Goal: Task Accomplishment & Management: Complete application form

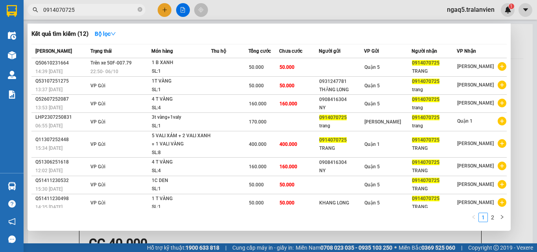
click at [140, 11] on icon "close-circle" at bounding box center [140, 9] width 5 height 5
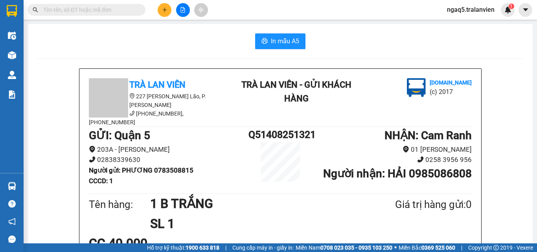
click at [135, 10] on input "text" at bounding box center [89, 10] width 93 height 9
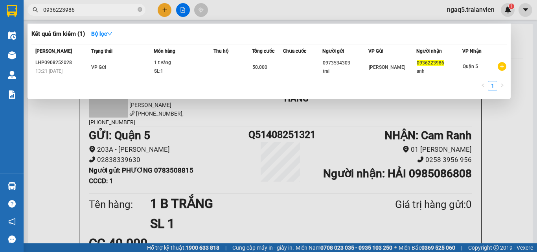
type input "0936223986"
click at [167, 7] on div at bounding box center [268, 126] width 537 height 252
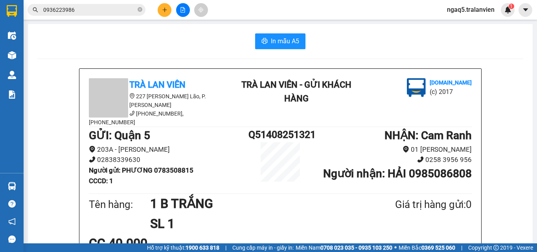
click at [167, 7] on button at bounding box center [165, 10] width 14 height 14
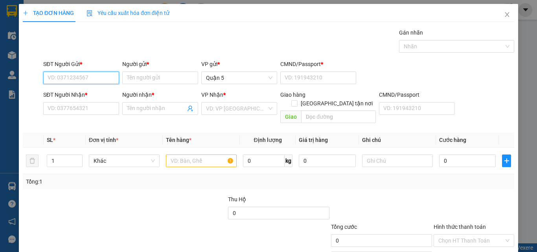
click at [63, 81] on input "SĐT Người Gửi *" at bounding box center [81, 78] width 76 height 13
click at [93, 77] on input "772" at bounding box center [81, 78] width 76 height 13
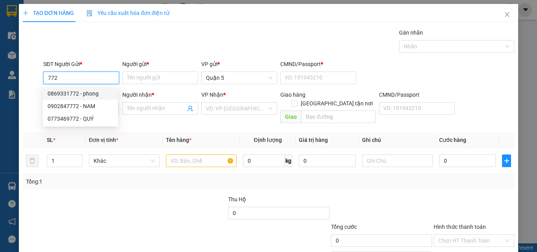
click at [92, 90] on div "0869331772 - phong" at bounding box center [81, 93] width 66 height 9
type input "0869331772"
type input "phong"
type input "077087002076"
type input "0905125674"
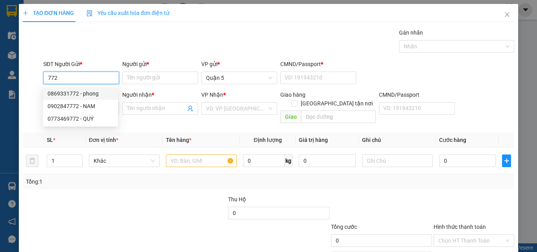
type input "trường"
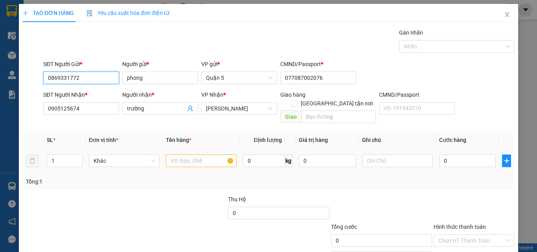
type input "0869331772"
click at [184, 154] on input "text" at bounding box center [201, 160] width 71 height 13
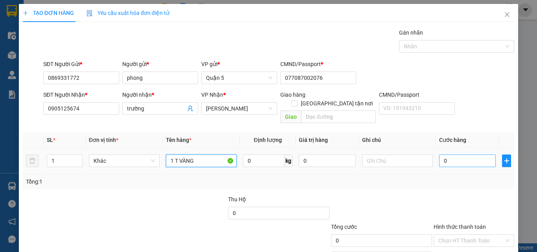
type input "1 T VÀNG"
click at [465, 154] on input "0" at bounding box center [467, 160] width 57 height 13
type input "4"
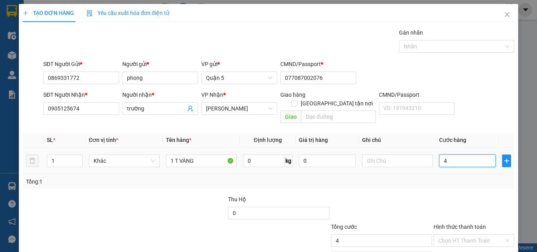
type input "40"
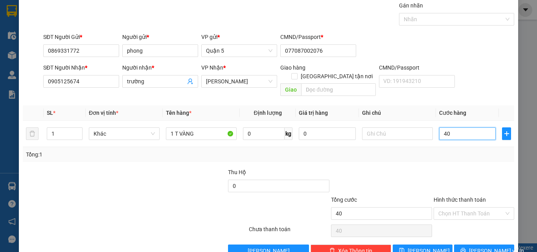
scroll to position [39, 0]
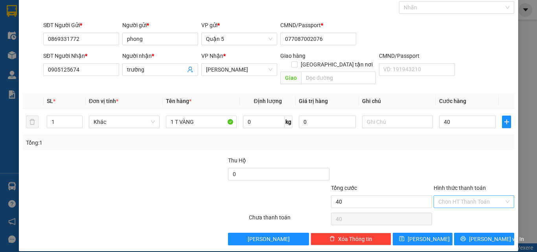
type input "40.000"
click at [467, 196] on input "Hình thức thanh toán" at bounding box center [471, 202] width 66 height 12
drag, startPoint x: 462, startPoint y: 208, endPoint x: 473, endPoint y: 223, distance: 19.2
click at [463, 208] on div "Tại văn phòng" at bounding box center [469, 208] width 70 height 9
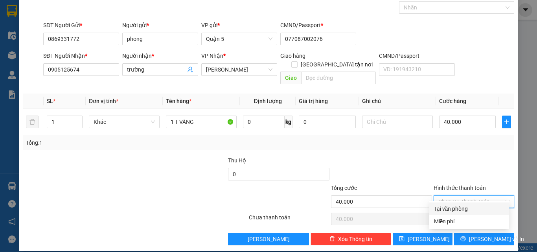
type input "0"
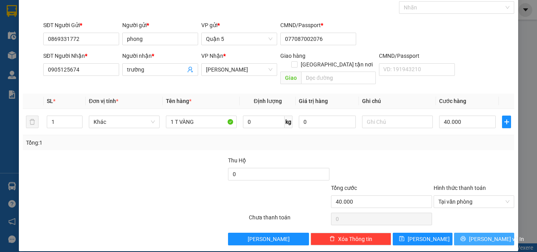
click at [480, 235] on span "[PERSON_NAME] và In" at bounding box center [496, 239] width 55 height 9
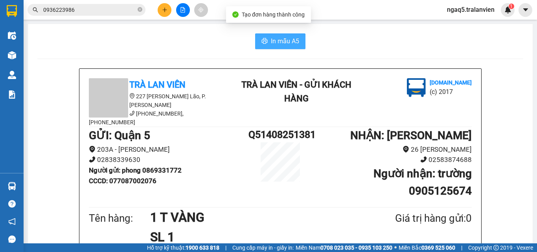
click at [271, 40] on span "In mẫu A5" at bounding box center [285, 41] width 28 height 10
drag, startPoint x: 113, startPoint y: 57, endPoint x: 121, endPoint y: 42, distance: 17.3
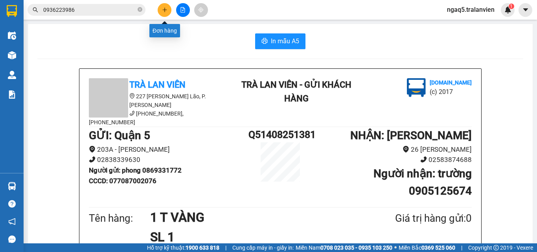
click at [159, 9] on button at bounding box center [165, 10] width 14 height 14
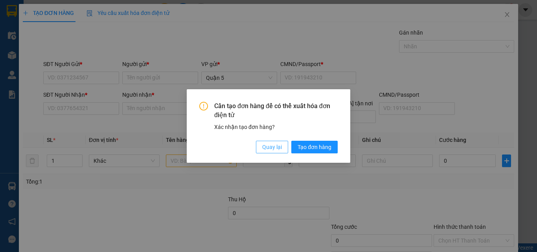
click at [279, 147] on span "Quay lại" at bounding box center [272, 147] width 20 height 9
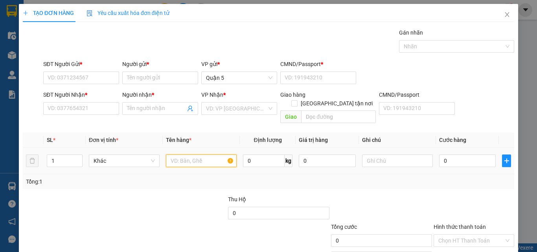
click at [188, 154] on input "text" at bounding box center [201, 160] width 71 height 13
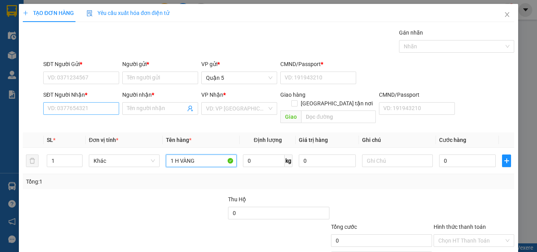
type input "1 H VÀNG"
click at [90, 107] on input "SĐT Người Nhận *" at bounding box center [81, 108] width 76 height 13
type input "0907623999"
click at [95, 110] on input "0907623999" at bounding box center [81, 108] width 76 height 13
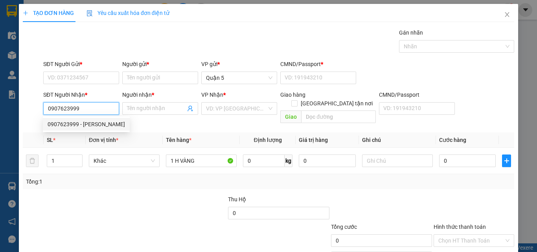
click at [93, 123] on div "0907623999 - [PERSON_NAME]" at bounding box center [86, 124] width 77 height 9
type input "[PERSON_NAME]"
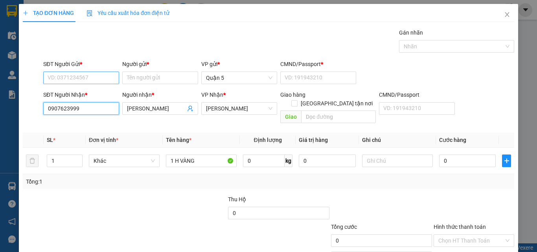
type input "0907623999"
click at [77, 76] on input "SĐT Người Gửi *" at bounding box center [81, 78] width 76 height 13
type input "0977569090"
click at [88, 81] on input "0977569090" at bounding box center [81, 78] width 76 height 13
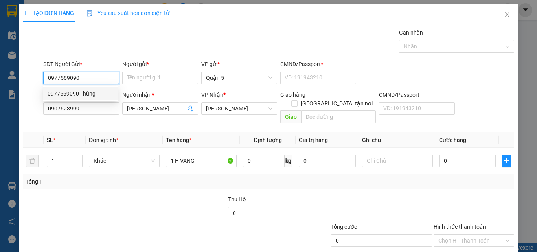
drag, startPoint x: 89, startPoint y: 95, endPoint x: 115, endPoint y: 99, distance: 25.9
click at [95, 95] on div "0977569090 - hùng" at bounding box center [81, 93] width 66 height 9
type input "hùng"
type input "064090006034"
type input "09775690"
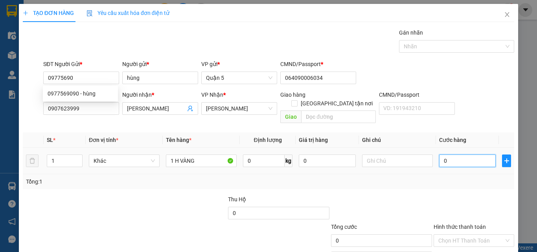
click at [457, 154] on input "0" at bounding box center [467, 160] width 57 height 13
type input "3"
type input "30"
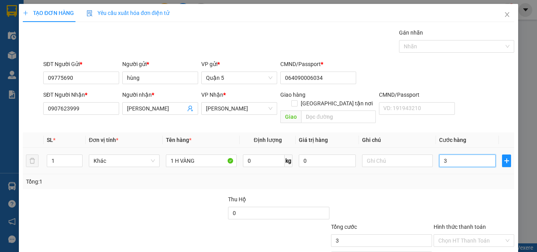
type input "30"
type input "30.000"
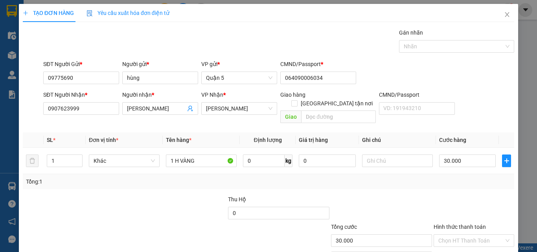
click at [473, 109] on div "SĐT Người Nhận * 0907623999 Người nhận * [PERSON_NAME] VP Nhận * [PERSON_NAME] …" at bounding box center [279, 108] width 474 height 36
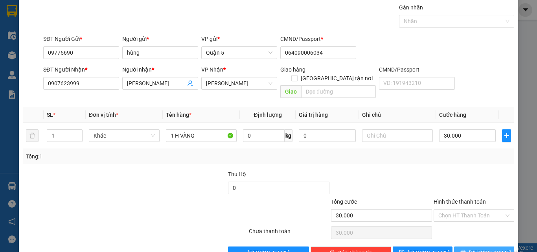
scroll to position [39, 0]
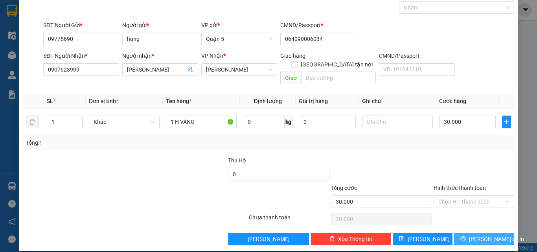
drag, startPoint x: 482, startPoint y: 230, endPoint x: 477, endPoint y: 228, distance: 5.7
click at [482, 235] on span "[PERSON_NAME] và In" at bounding box center [496, 239] width 55 height 9
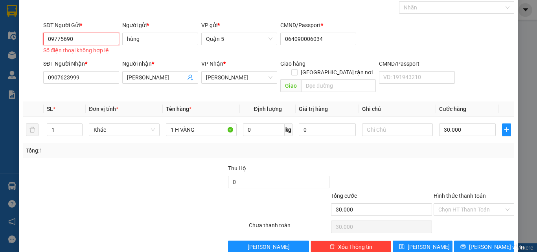
click at [86, 38] on input "09775690" at bounding box center [81, 39] width 76 height 13
click at [80, 55] on div "0977569090 - hùng" at bounding box center [81, 54] width 66 height 9
type input "0977569090"
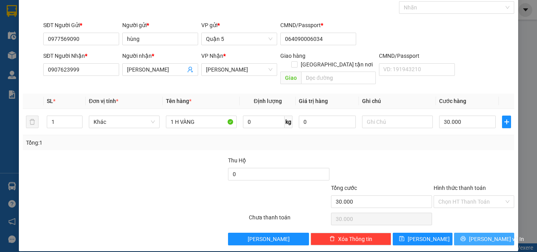
click at [483, 235] on span "[PERSON_NAME] và In" at bounding box center [496, 239] width 55 height 9
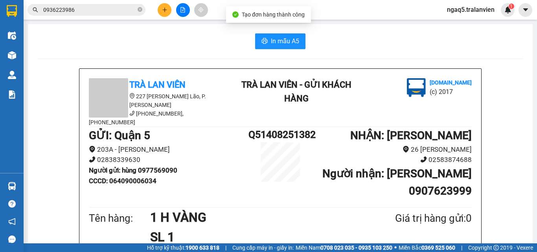
click at [271, 39] on span "In mẫu A5" at bounding box center [285, 41] width 28 height 10
click at [166, 11] on icon "plus" at bounding box center [165, 10] width 6 height 6
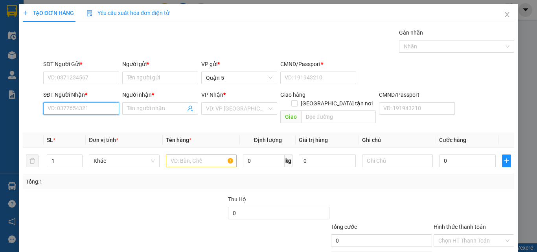
click at [98, 107] on input "SĐT Người Nhận *" at bounding box center [81, 108] width 76 height 13
type input "0982134567"
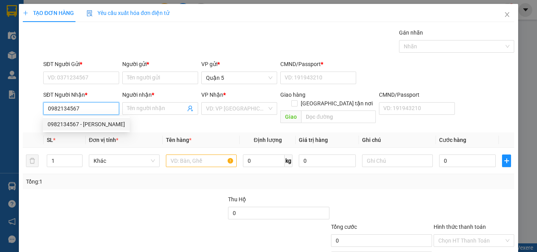
click at [101, 109] on input "0982134567" at bounding box center [81, 108] width 76 height 13
drag, startPoint x: 103, startPoint y: 121, endPoint x: 88, endPoint y: 102, distance: 24.4
click at [103, 122] on div "0982134567 - [PERSON_NAME]" at bounding box center [86, 124] width 77 height 9
type input "HẢI LOA"
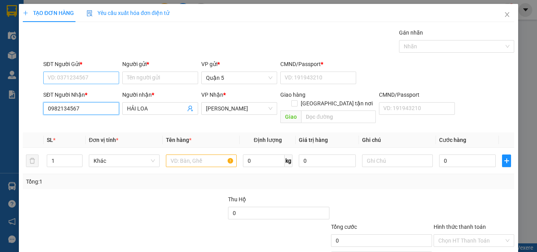
type input "0982134567"
click at [76, 72] on input "SĐT Người Gửi *" at bounding box center [81, 78] width 76 height 13
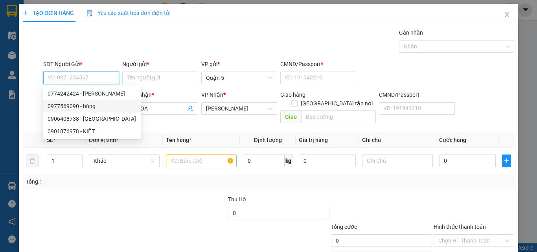
click at [94, 105] on div "0977569090 - hùng" at bounding box center [92, 106] width 88 height 9
type input "0977569090"
type input "hùng"
type input "064090006034"
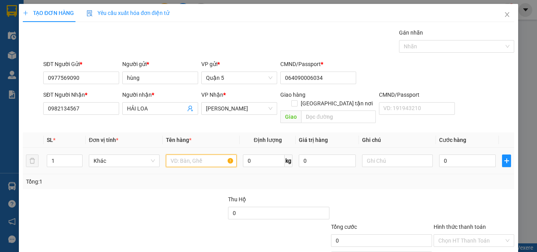
click at [185, 154] on input "text" at bounding box center [201, 160] width 71 height 13
type input "1 H VÀNG"
click at [461, 155] on input "0" at bounding box center [467, 160] width 57 height 13
type input "3"
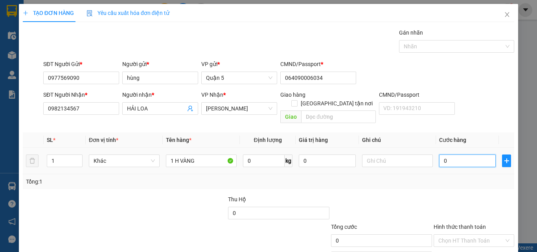
type input "3"
type input "30"
type input "30.000"
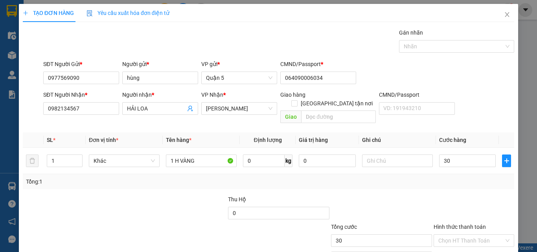
type input "30.000"
drag, startPoint x: 476, startPoint y: 116, endPoint x: 476, endPoint y: 184, distance: 67.6
click at [476, 116] on div "SĐT Người Nhận * 0982134567 Người nhận * HẢI LOA VP Nhận * [PERSON_NAME] hàng G…" at bounding box center [279, 108] width 474 height 36
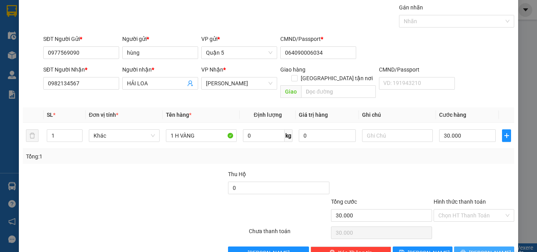
scroll to position [39, 0]
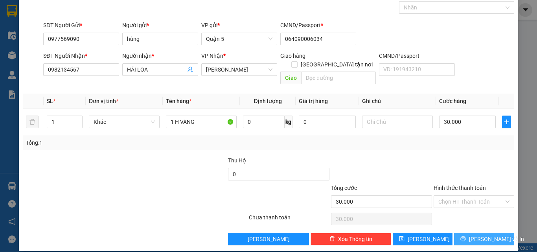
click at [472, 235] on span "[PERSON_NAME] và In" at bounding box center [496, 239] width 55 height 9
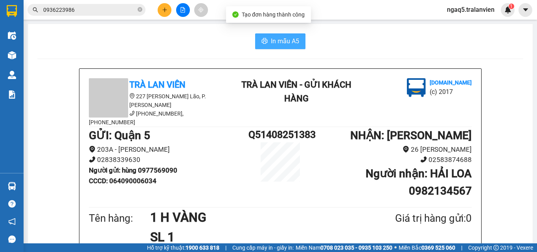
click at [271, 42] on span "In mẫu A5" at bounding box center [285, 41] width 28 height 10
click at [162, 9] on button at bounding box center [165, 10] width 14 height 14
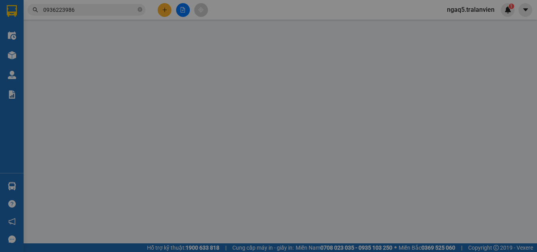
click at [162, 9] on div "Yêu cầu xuất hóa đơn điện tử" at bounding box center [127, 13] width 83 height 9
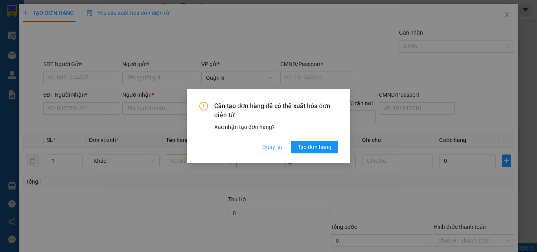
click at [274, 151] on button "Quay lại" at bounding box center [272, 147] width 32 height 13
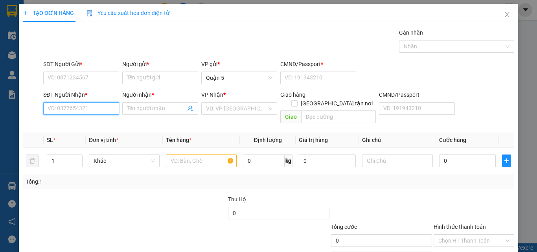
click at [79, 110] on input "SĐT Người Nhận *" at bounding box center [81, 108] width 76 height 13
type input "0969167555"
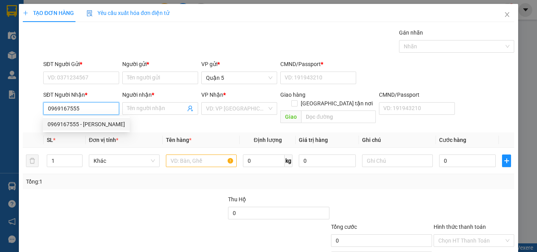
click at [93, 125] on div "0969167555 - [PERSON_NAME]" at bounding box center [86, 124] width 77 height 9
type input "HƯƠNG"
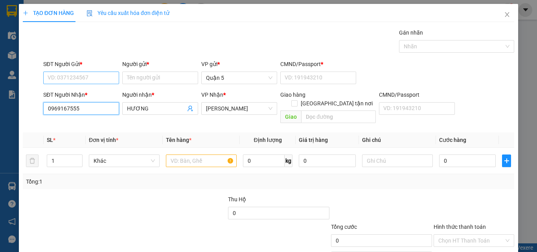
type input "0969167555"
click at [85, 77] on input "SĐT Người Gửi *" at bounding box center [81, 78] width 76 height 13
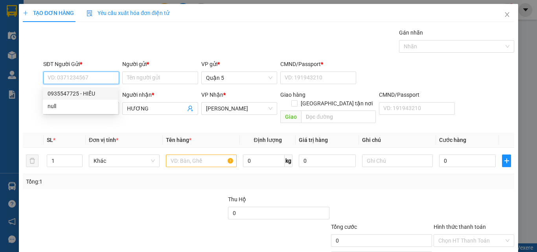
click at [85, 94] on div "0935547725 - HIẾU" at bounding box center [81, 93] width 66 height 9
type input "0935547725"
type input "HIẾU"
type input "1"
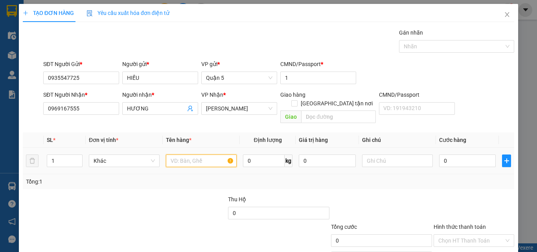
click at [189, 154] on input "text" at bounding box center [201, 160] width 71 height 13
type input "1 C DEN"
type input "3"
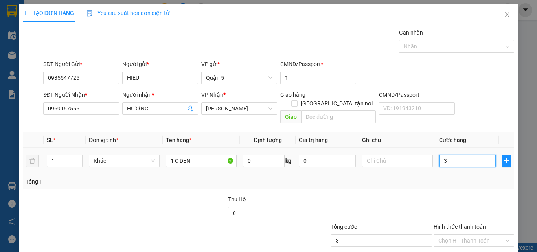
type input "30"
type input "30.000"
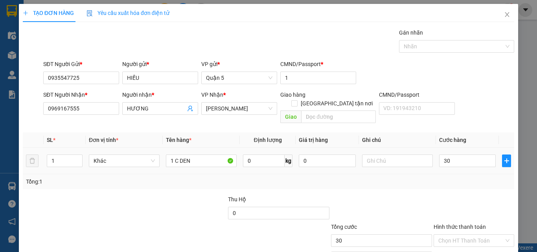
type input "30.000"
click at [475, 88] on form "SĐT Người Gửi * 0935547725 Người gửi * HIẾU VP gửi * Quận 5 CMND/Passport * 1 S…" at bounding box center [268, 93] width 491 height 67
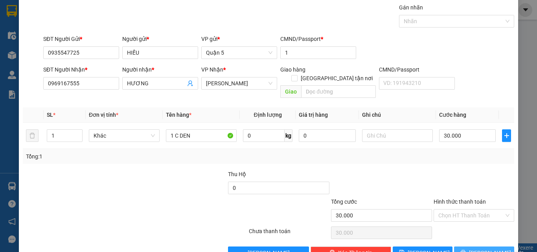
scroll to position [39, 0]
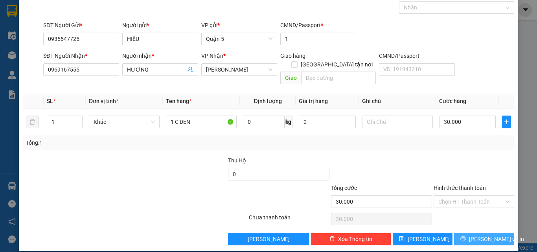
drag, startPoint x: 483, startPoint y: 233, endPoint x: 431, endPoint y: 212, distance: 55.7
click at [483, 235] on span "[PERSON_NAME] và In" at bounding box center [496, 239] width 55 height 9
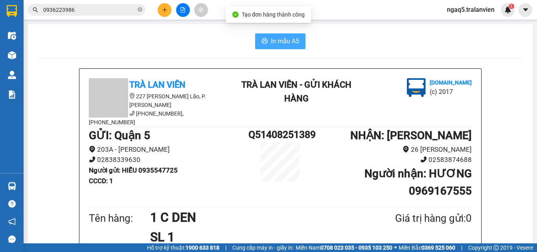
click at [283, 40] on span "In mẫu A5" at bounding box center [285, 41] width 28 height 10
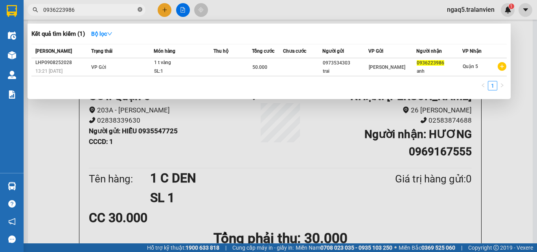
click at [140, 11] on icon "close-circle" at bounding box center [140, 9] width 5 height 5
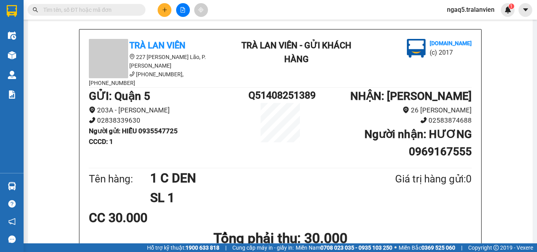
click at [127, 10] on input "text" at bounding box center [89, 10] width 93 height 9
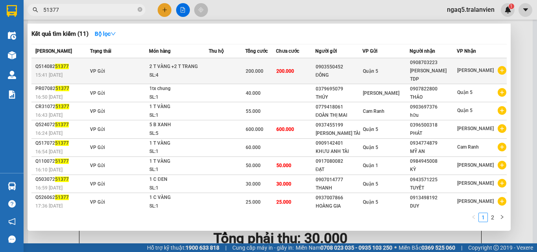
type input "51377"
click at [202, 63] on div "2 T VÀNG +2 T TRANG" at bounding box center [178, 67] width 59 height 9
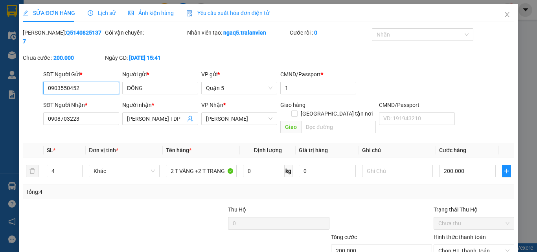
type input "0903550452"
type input "ĐÔNG"
type input "1"
type input "0908703223"
type input "[PERSON_NAME] TDP"
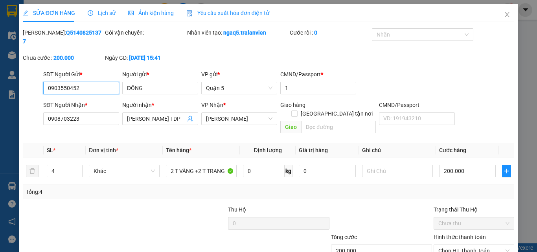
type input "200.000"
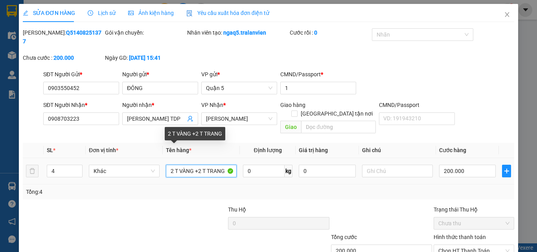
click at [194, 165] on input "2 T VÀNG +2 T TRANG" at bounding box center [201, 171] width 71 height 13
click at [221, 165] on input "2 T VÀNG +2 T TRANG" at bounding box center [201, 171] width 71 height 13
click at [224, 165] on input "2 T VÀNG +2 T TRANG" at bounding box center [201, 171] width 71 height 13
type input "2"
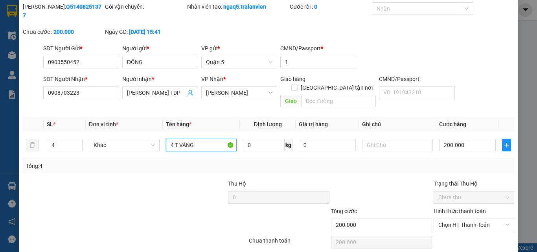
scroll to position [39, 0]
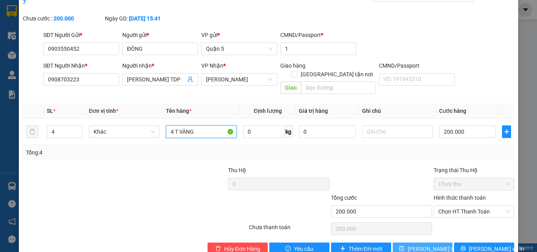
type input "4 T VÀNG"
click at [416, 245] on span "[PERSON_NAME] thay đổi" at bounding box center [439, 249] width 63 height 9
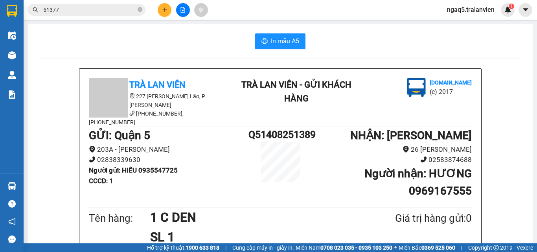
click at [168, 12] on button at bounding box center [165, 10] width 14 height 14
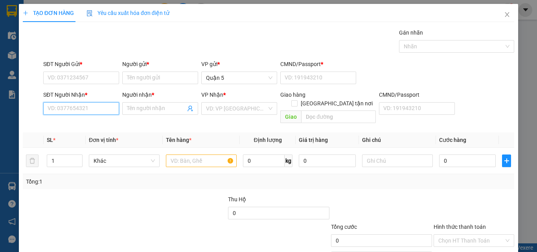
click at [92, 110] on input "SĐT Người Nhận *" at bounding box center [81, 108] width 76 height 13
type input "0905021311"
click at [79, 125] on div "0905021311 - hợp" at bounding box center [81, 124] width 66 height 9
type input "hợp"
type input "0905021311"
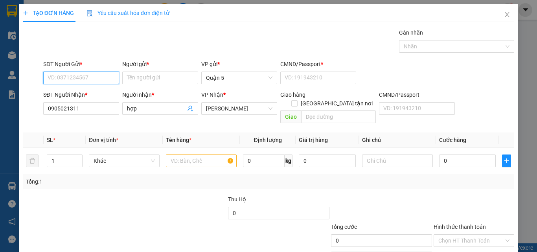
click at [78, 77] on input "SĐT Người Gửi *" at bounding box center [81, 78] width 76 height 13
type input "0908255664"
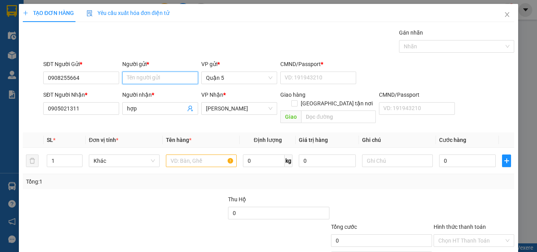
click at [137, 82] on input "Người gửi *" at bounding box center [160, 78] width 76 height 13
type input "D"
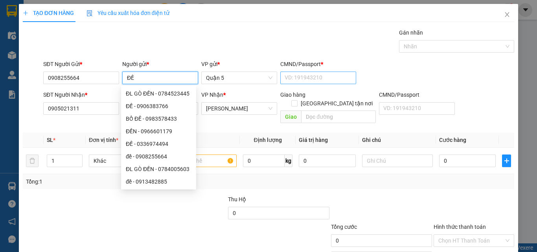
type input "ĐỀ"
click at [291, 81] on input "CMND/Passport *" at bounding box center [318, 78] width 76 height 13
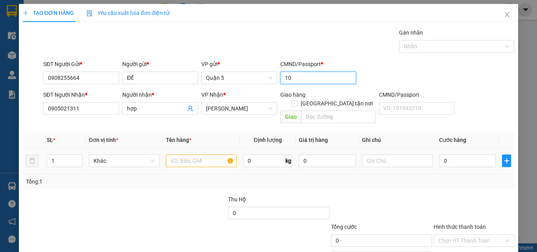
type input "10"
click at [197, 154] on input "text" at bounding box center [201, 160] width 71 height 13
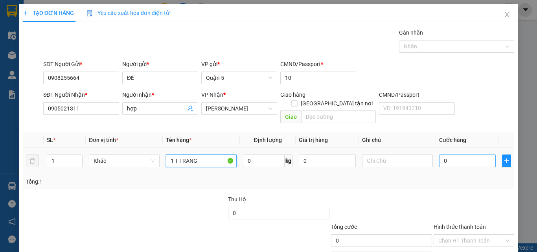
type input "1 T TRANG"
click at [451, 156] on input "0" at bounding box center [467, 160] width 57 height 13
type input "3"
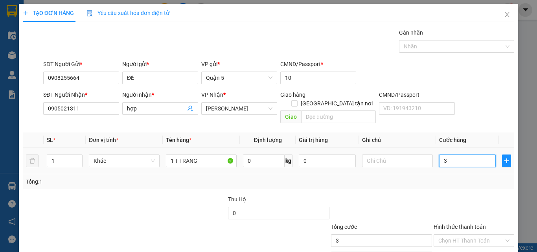
type input "35"
type input "35.000"
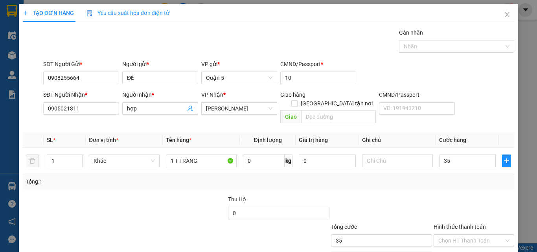
type input "35.000"
click at [456, 116] on div "SĐT Người Nhận * 0905021311 Người nhận * hợp VP Nhận * [PERSON_NAME] hàng Giao …" at bounding box center [279, 108] width 474 height 36
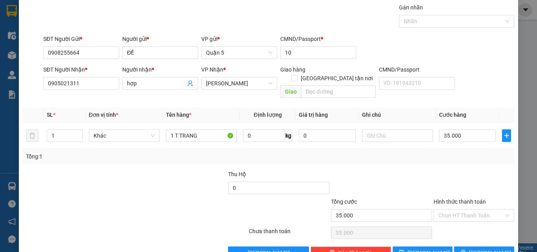
scroll to position [39, 0]
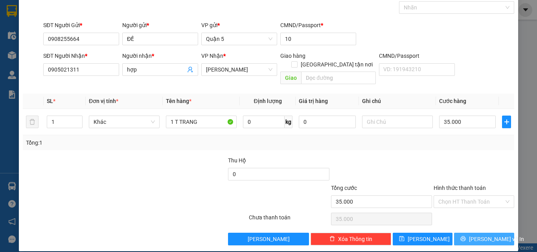
click at [479, 235] on span "[PERSON_NAME] và In" at bounding box center [496, 239] width 55 height 9
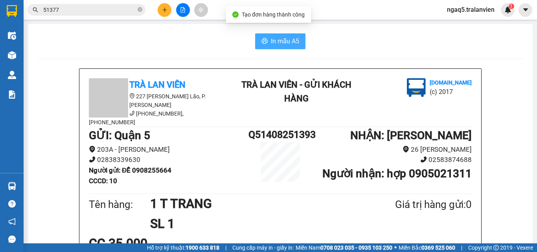
click at [281, 42] on span "In mẫu A5" at bounding box center [285, 41] width 28 height 10
